Goal: Find specific page/section: Find specific page/section

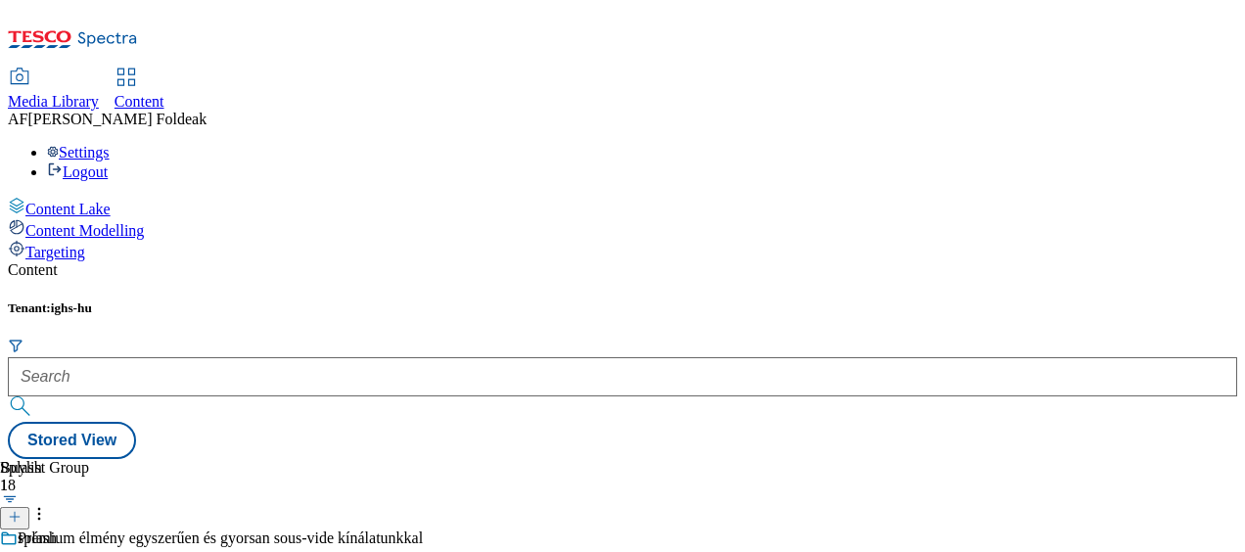
scroll to position [3, 0]
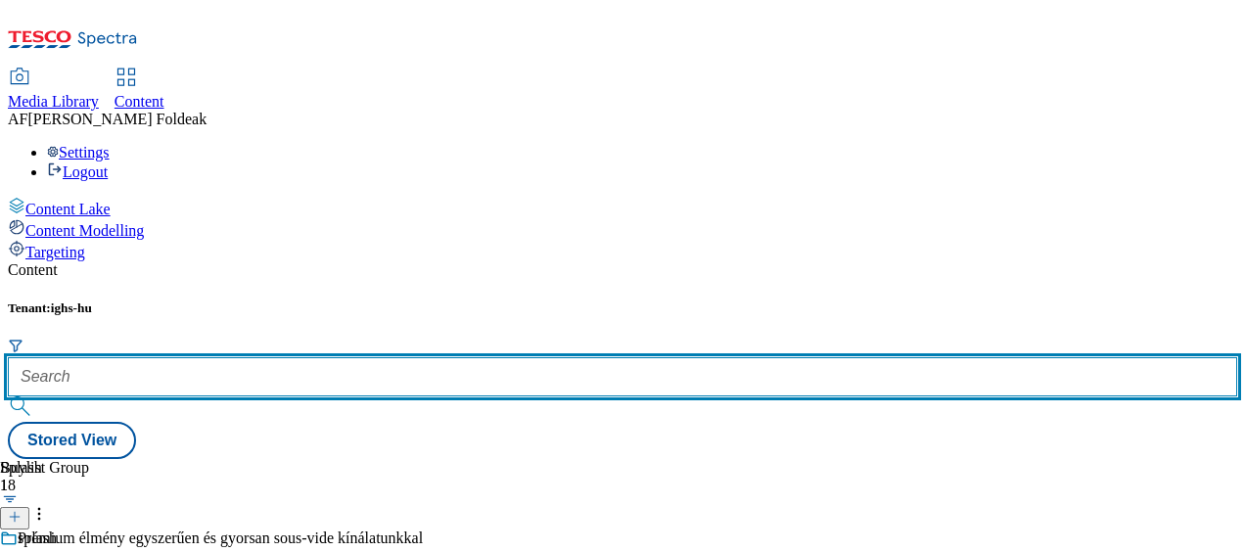
click at [436, 357] on input "text" at bounding box center [622, 376] width 1229 height 39
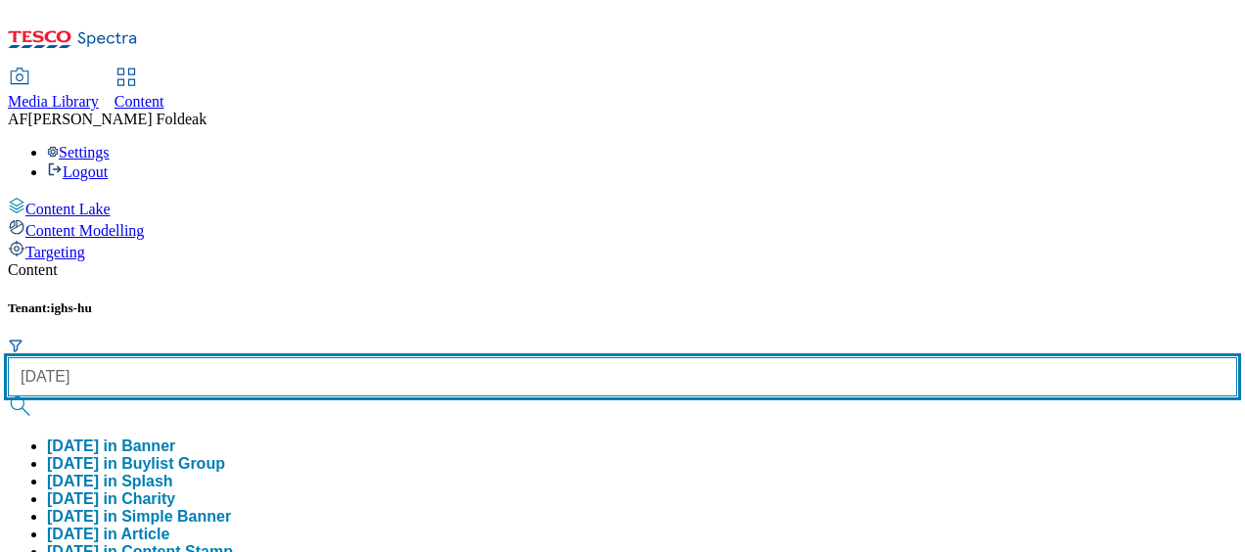
type input "halloween"
click at [8, 396] on button "submit" at bounding box center [21, 406] width 27 height 20
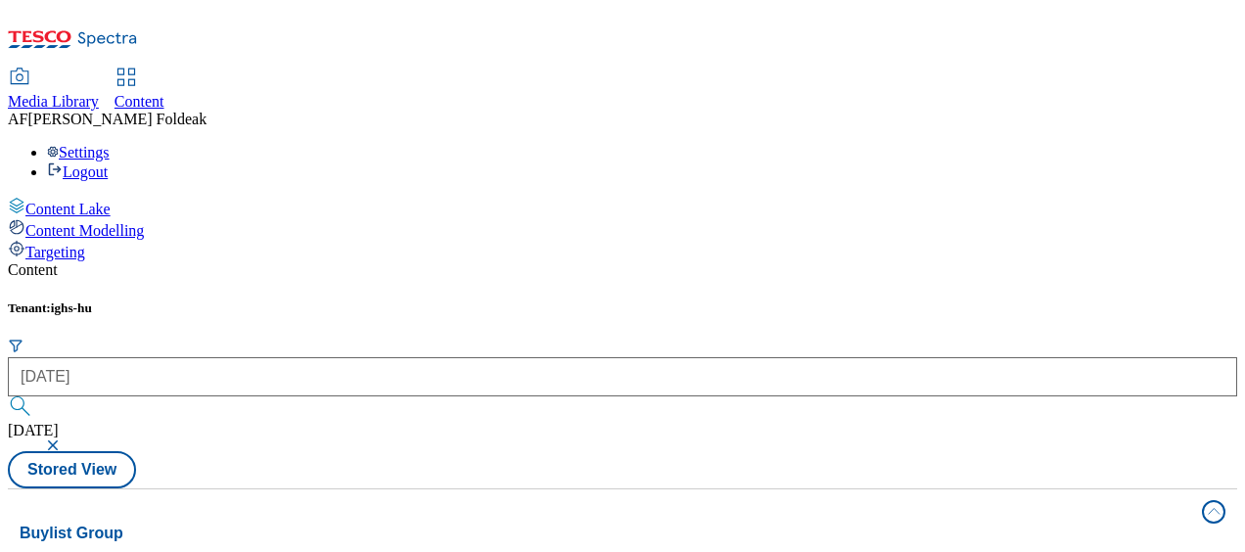
click at [804, 300] on div "Tenant: ighs-hu halloween halloween Stored View" at bounding box center [622, 394] width 1229 height 188
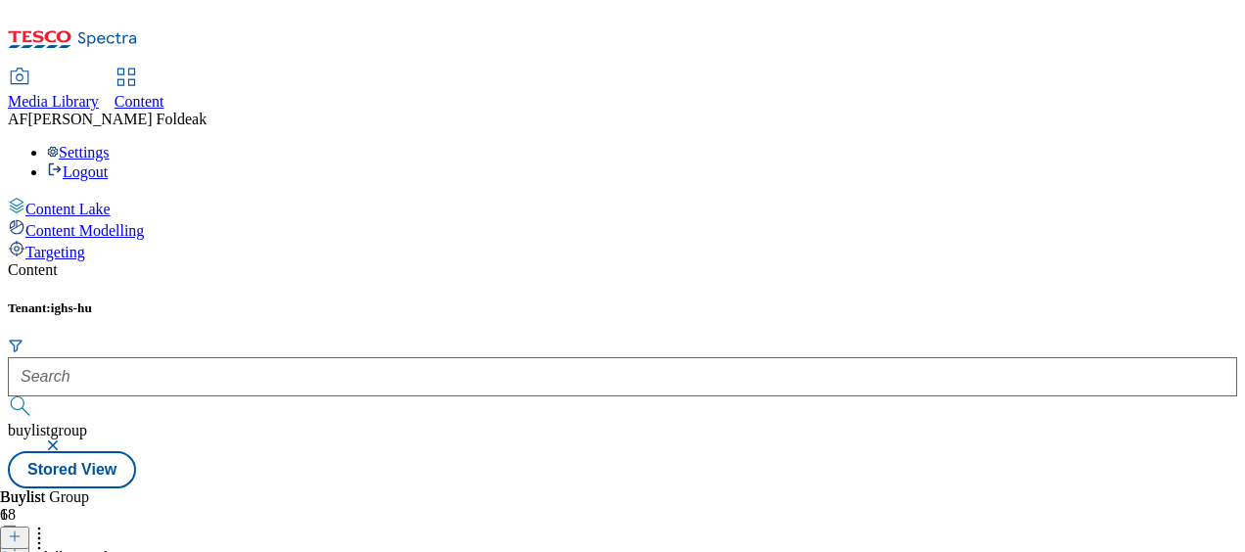
click at [1007, 488] on div "Buylist Group 18 Kísérteties Halloween Prémium élmény egyszerűen és gyorsan sou…" at bounding box center [622, 488] width 1229 height 0
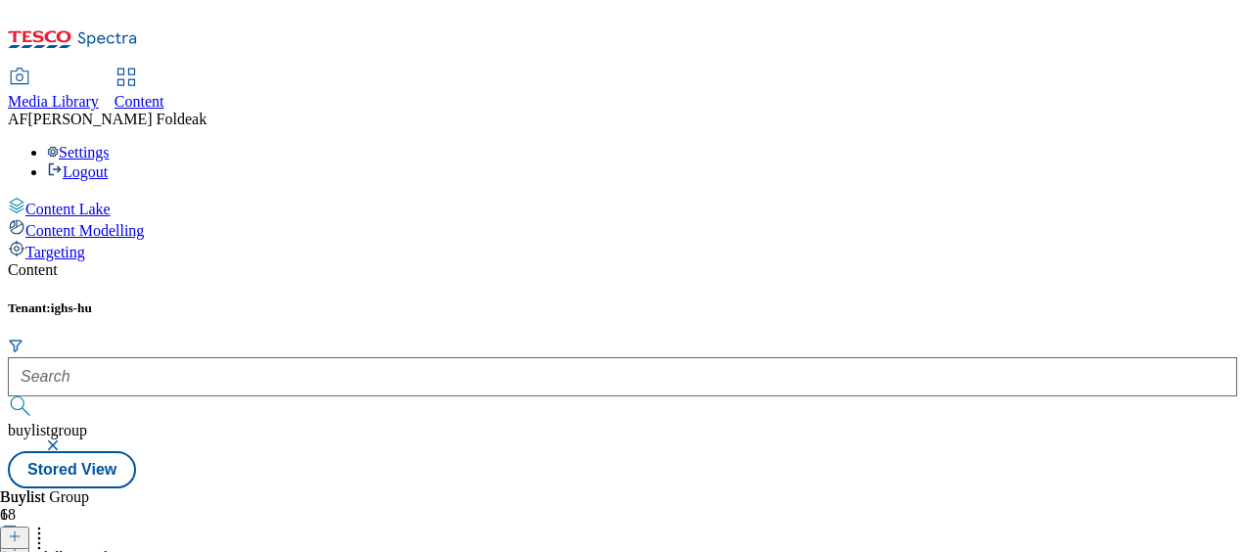
click at [49, 533] on icon at bounding box center [39, 543] width 20 height 20
click at [49, 524] on icon at bounding box center [39, 534] width 20 height 20
click at [1033, 488] on div "Buylist Group 18 Kísérteties Halloween Prémium élmény egyszerűen és gyorsan sou…" at bounding box center [622, 488] width 1229 height 0
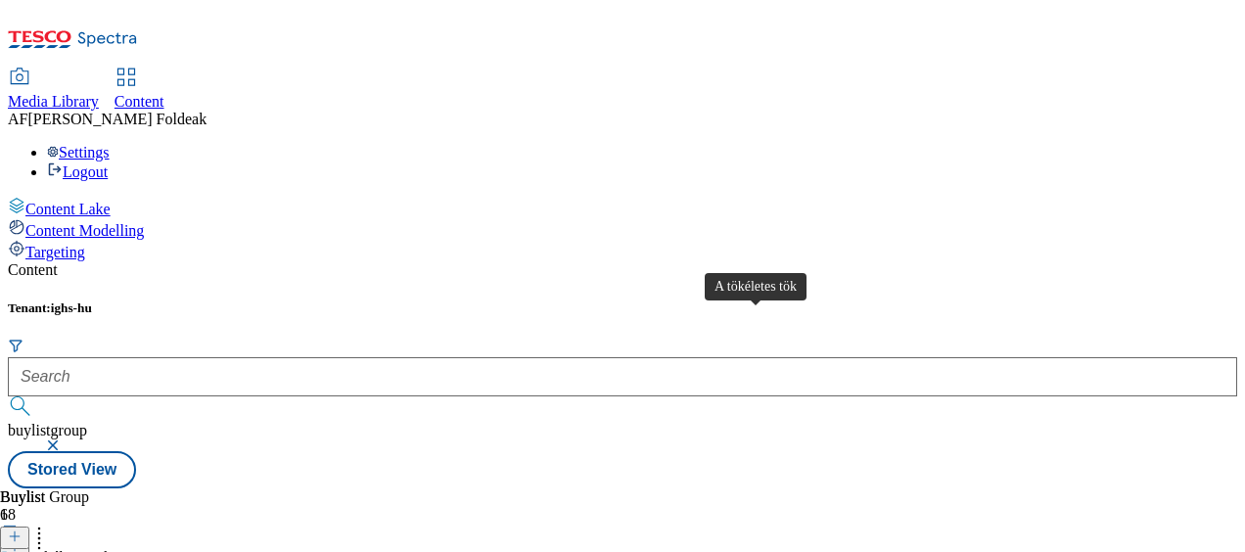
click at [112, 549] on span "A tökéletes tök" at bounding box center [65, 560] width 94 height 22
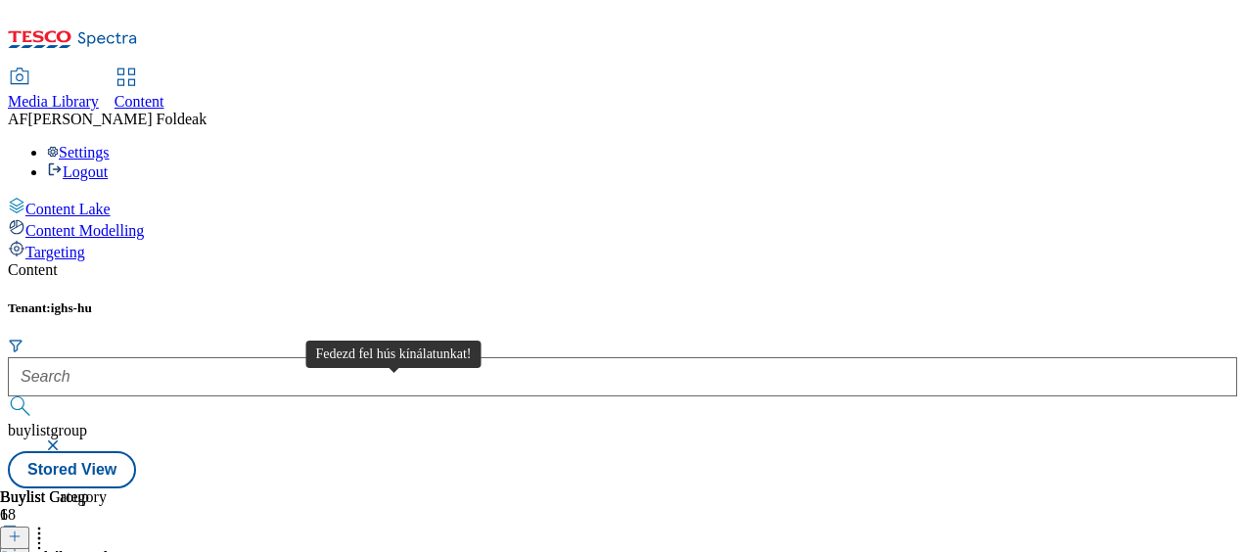
scroll to position [310, 0]
click at [98, 201] on span "Content Lake" at bounding box center [67, 209] width 85 height 17
click at [313, 488] on div "Buylist Group" at bounding box center [264, 497] width 529 height 18
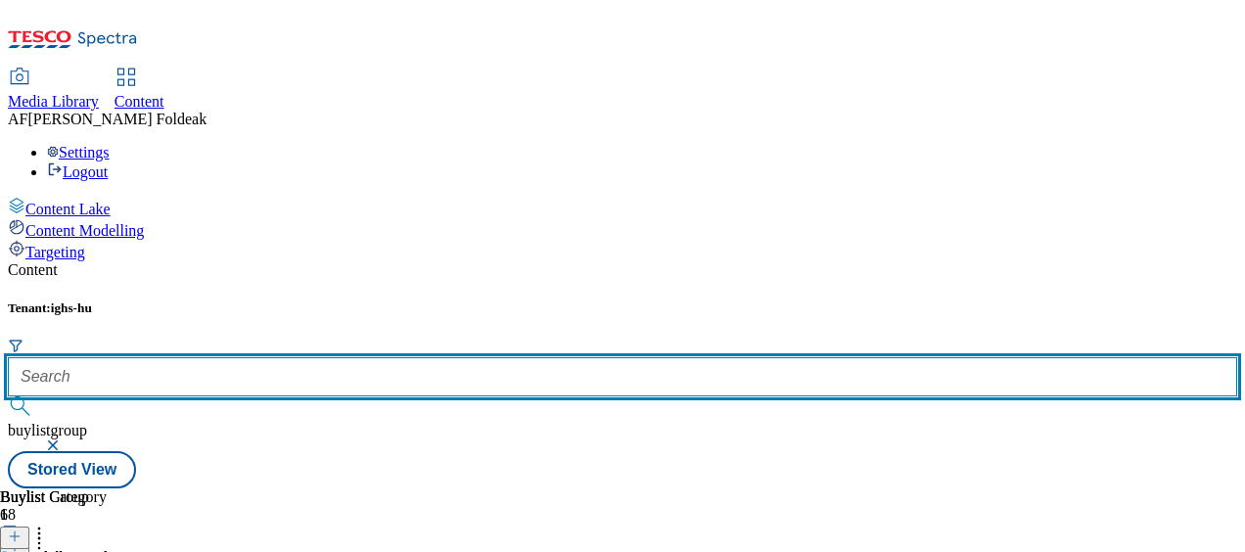
click at [480, 357] on input "text" at bounding box center [622, 376] width 1229 height 39
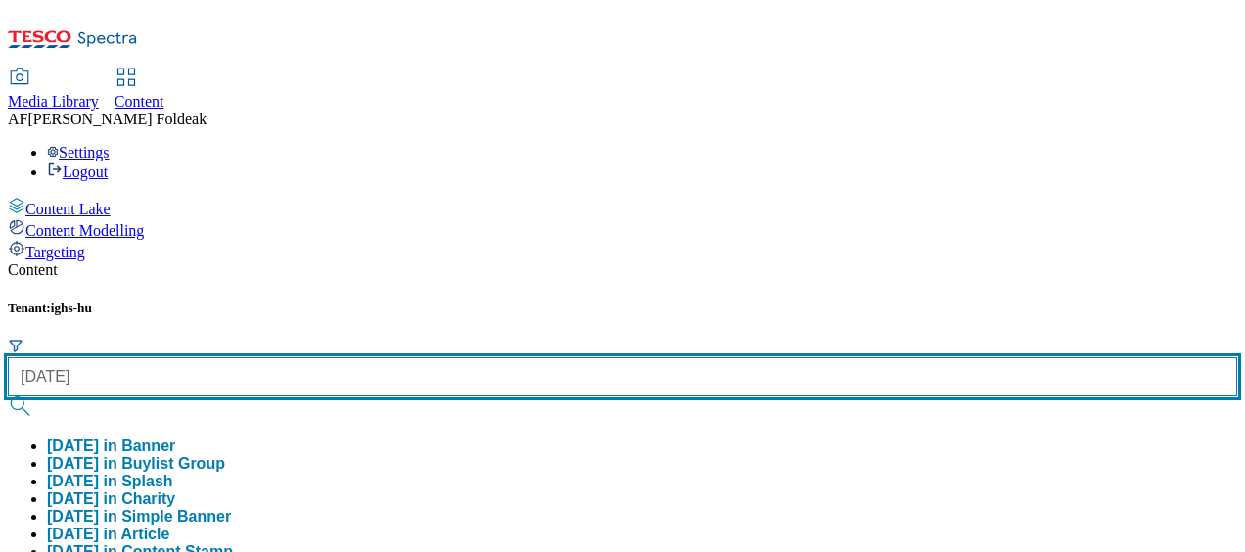
type input "halloween"
click at [8, 396] on button "submit" at bounding box center [21, 406] width 27 height 20
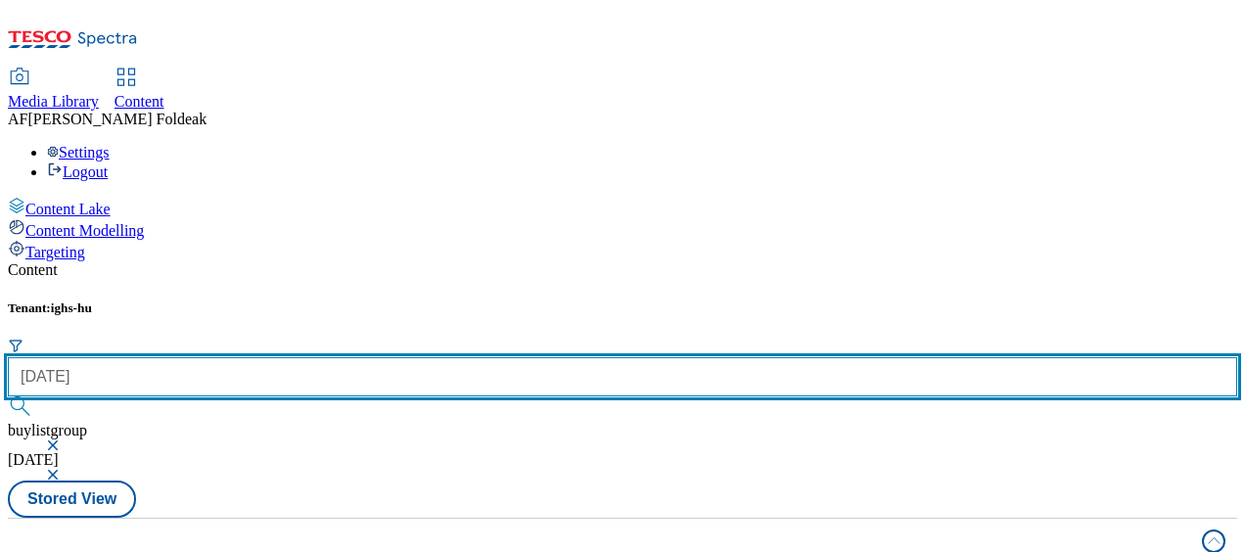
scroll to position [80, 0]
